Goal: Navigation & Orientation: Find specific page/section

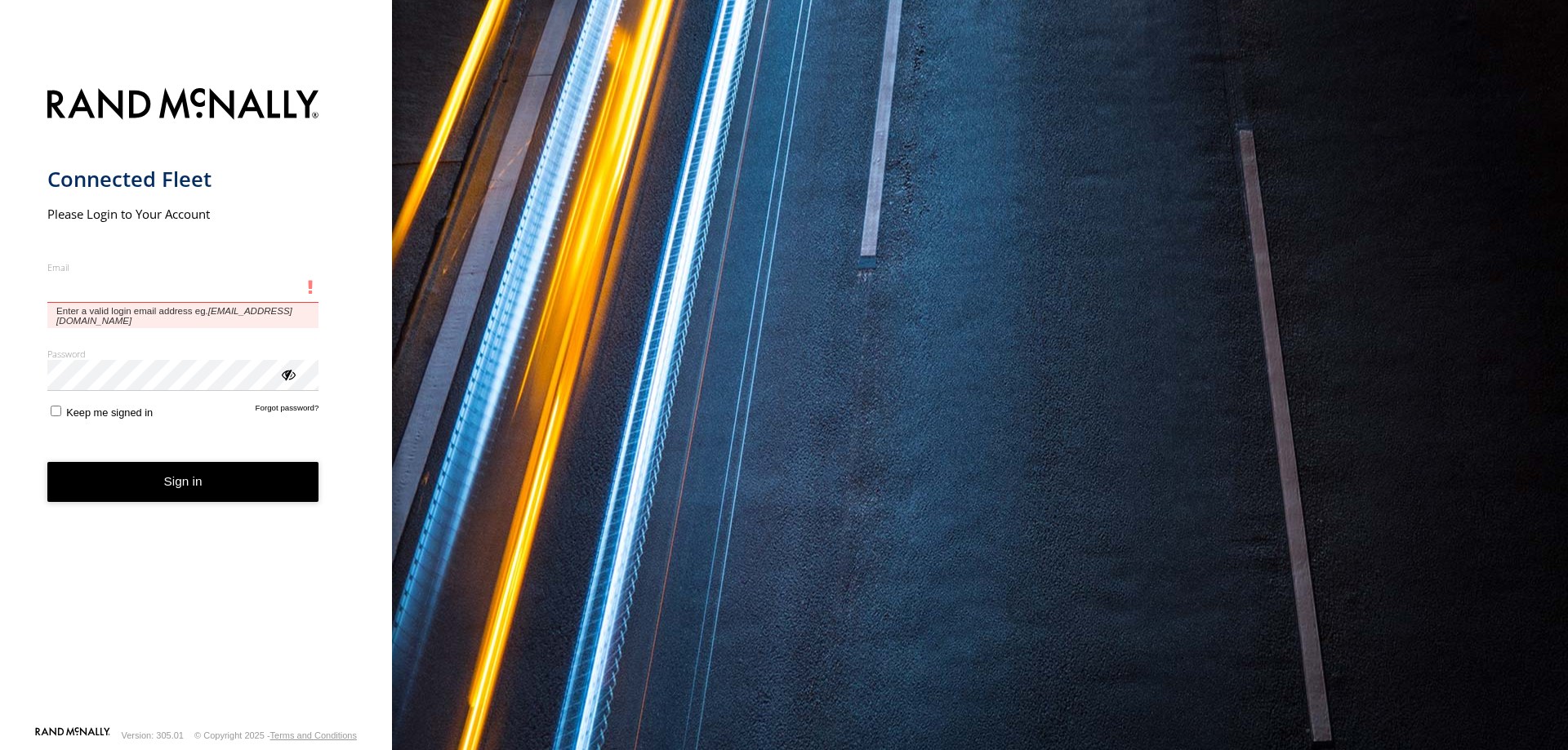
click at [143, 291] on input "Email" at bounding box center [183, 288] width 272 height 29
type input "**********"
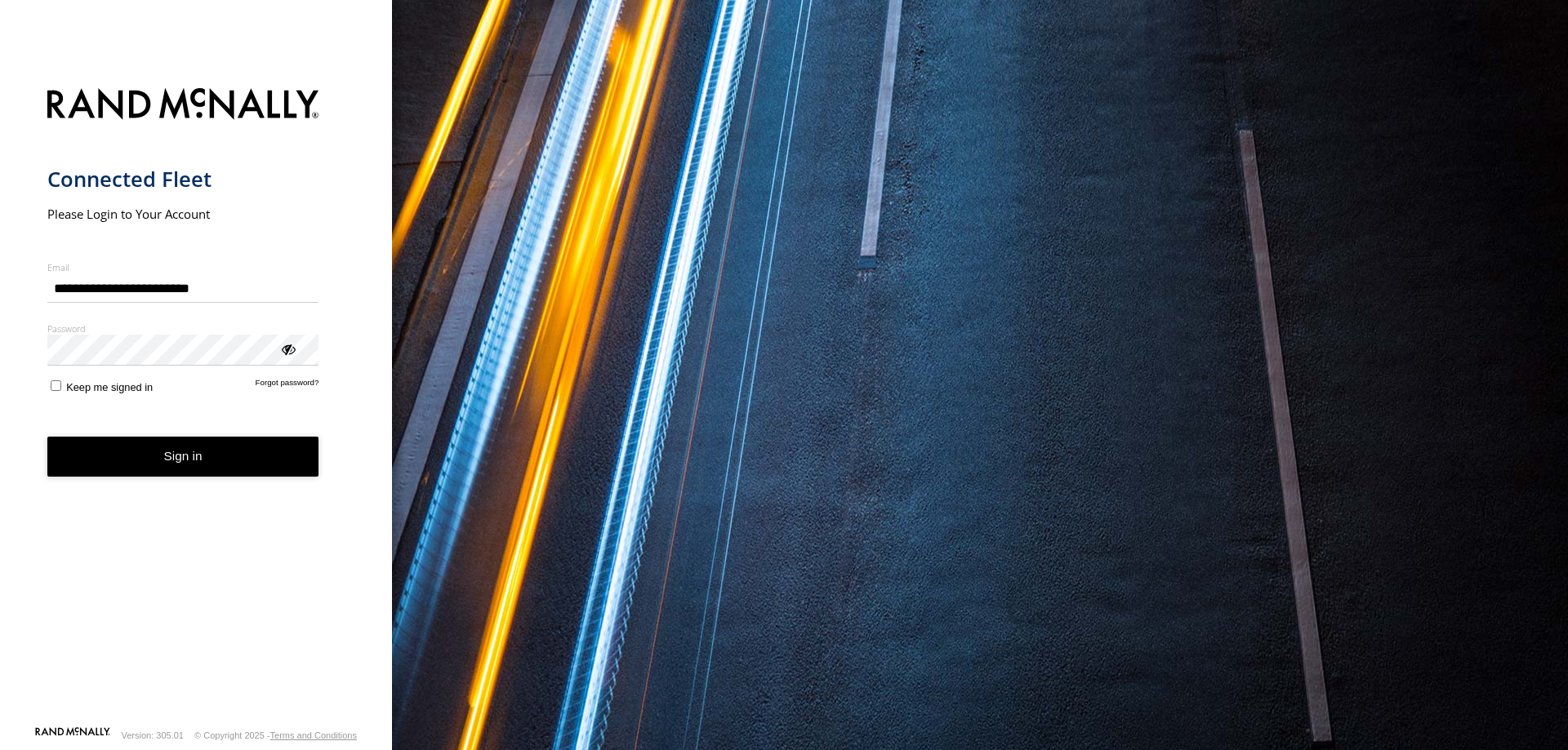
click at [182, 462] on button "Sign in" at bounding box center [183, 456] width 272 height 40
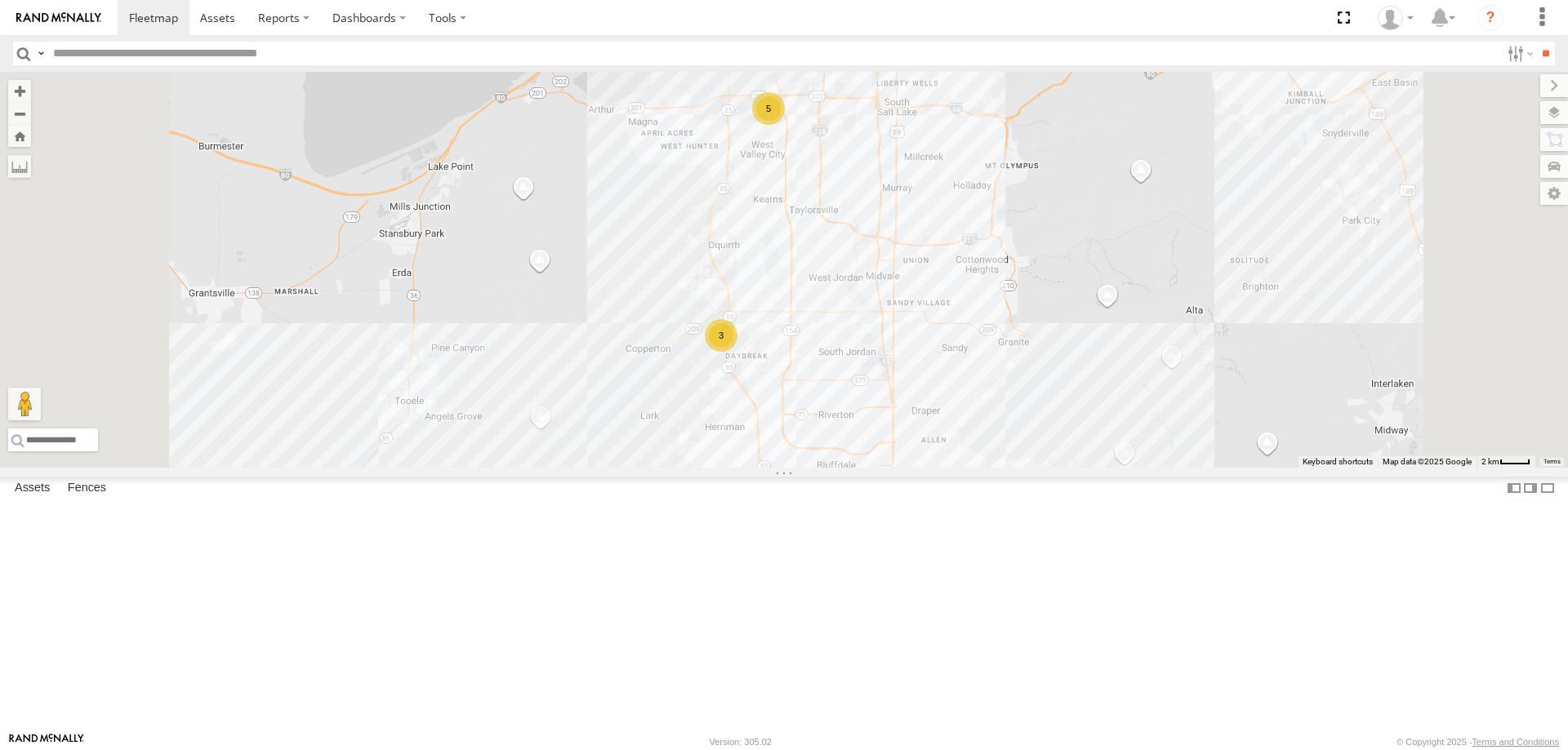
drag, startPoint x: 976, startPoint y: 187, endPoint x: 985, endPoint y: 289, distance: 102.4
click at [985, 288] on div "3 JORGE 2020 F350 GT2 RUBEN 2017 E350 GT1 5" at bounding box center [784, 270] width 1568 height 396
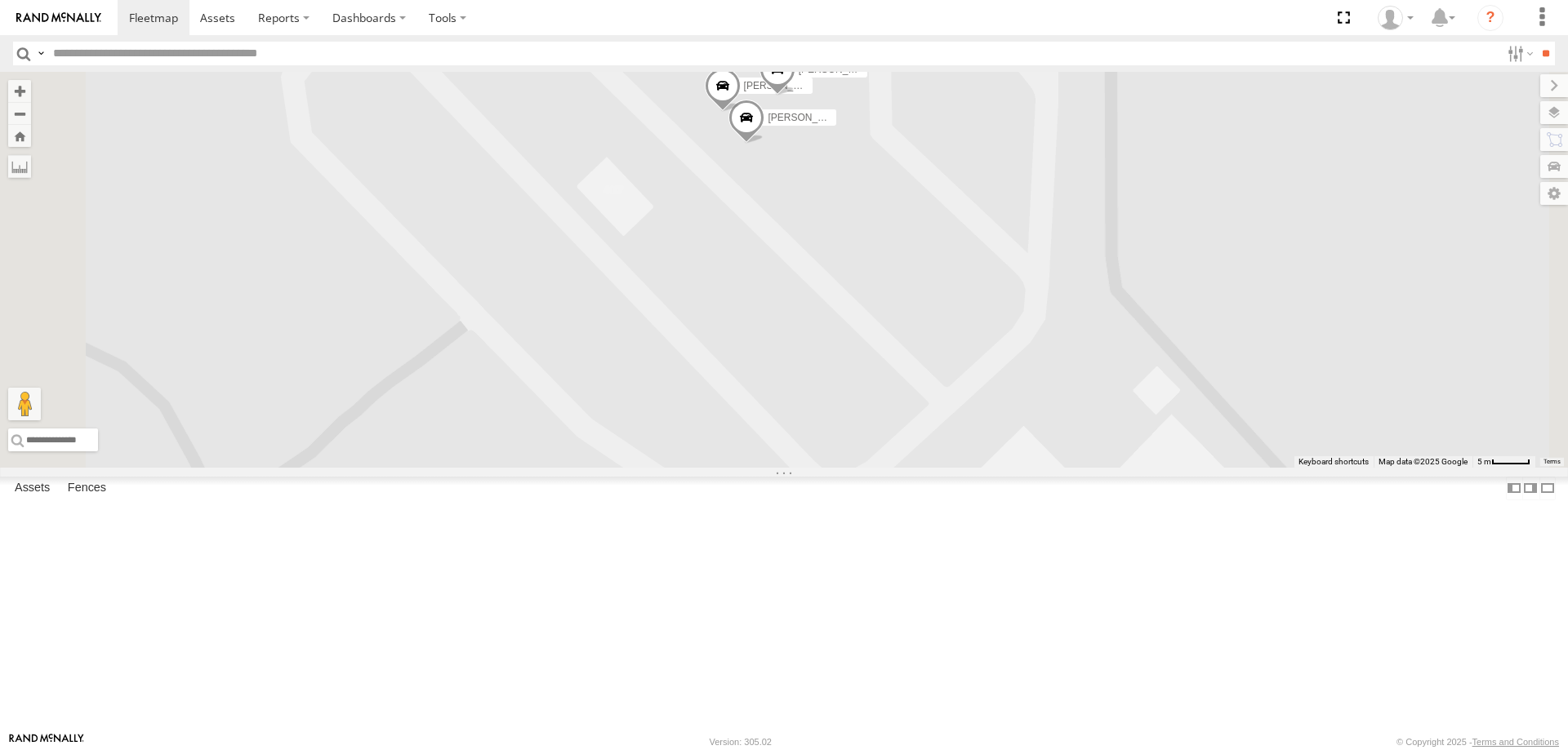
drag, startPoint x: 1003, startPoint y: 347, endPoint x: 999, endPoint y: 382, distance: 35.2
click at [999, 381] on div "JORGE 2020 F350 GT2 RUBEN 2017 E350 GT1 DEX 2008 Chevy CASEY 2016 Chevy 3500 Ju…" at bounding box center [784, 270] width 1568 height 396
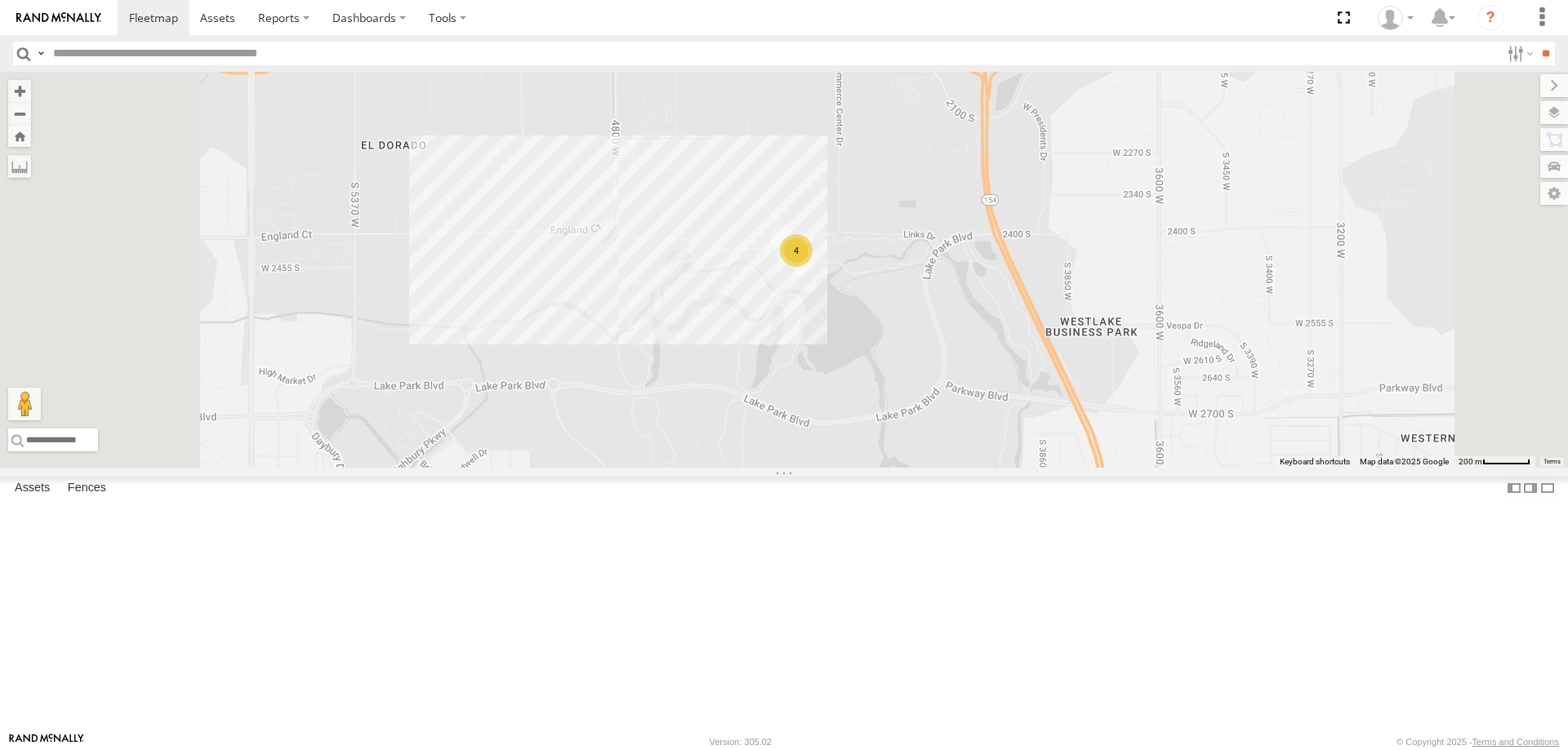
drag, startPoint x: 1079, startPoint y: 530, endPoint x: 864, endPoint y: 412, distance: 245.3
click at [911, 449] on div "JORGE 2020 F350 GT2 RUBEN 2017 E350 GT1 DEX 2008 Chevy 4" at bounding box center [784, 270] width 1568 height 396
